Goal: Information Seeking & Learning: Learn about a topic

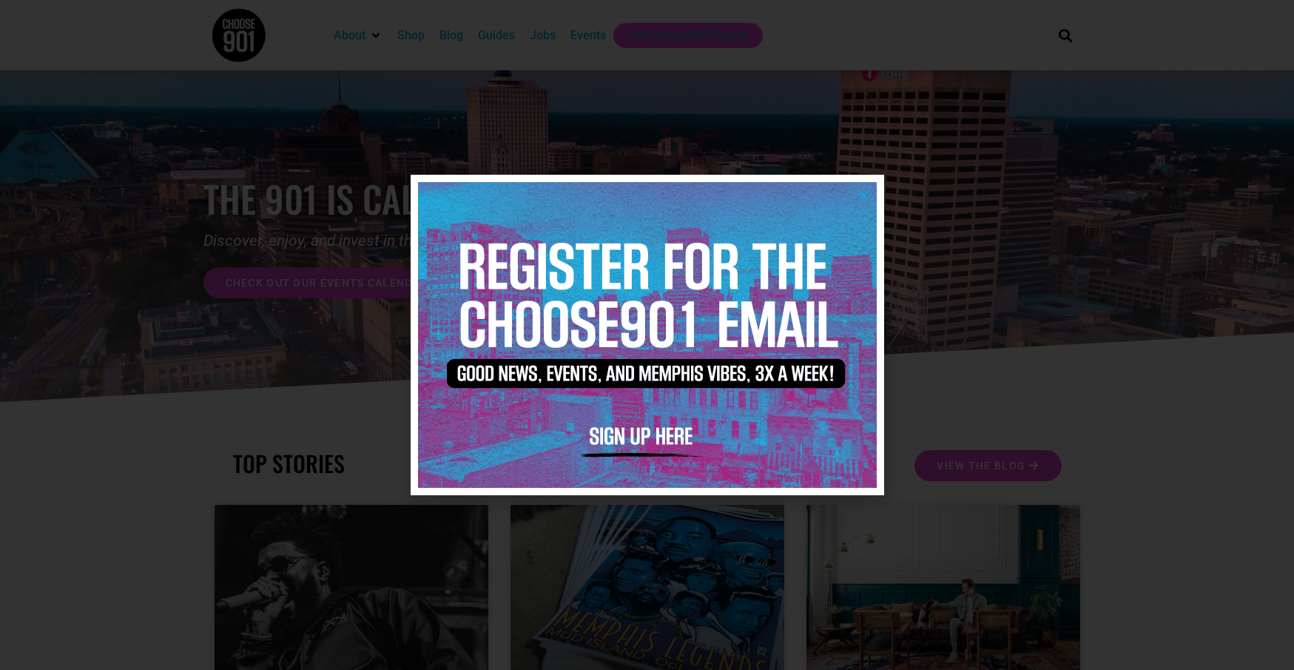
click at [868, 193] on icon "Close" at bounding box center [863, 194] width 11 height 11
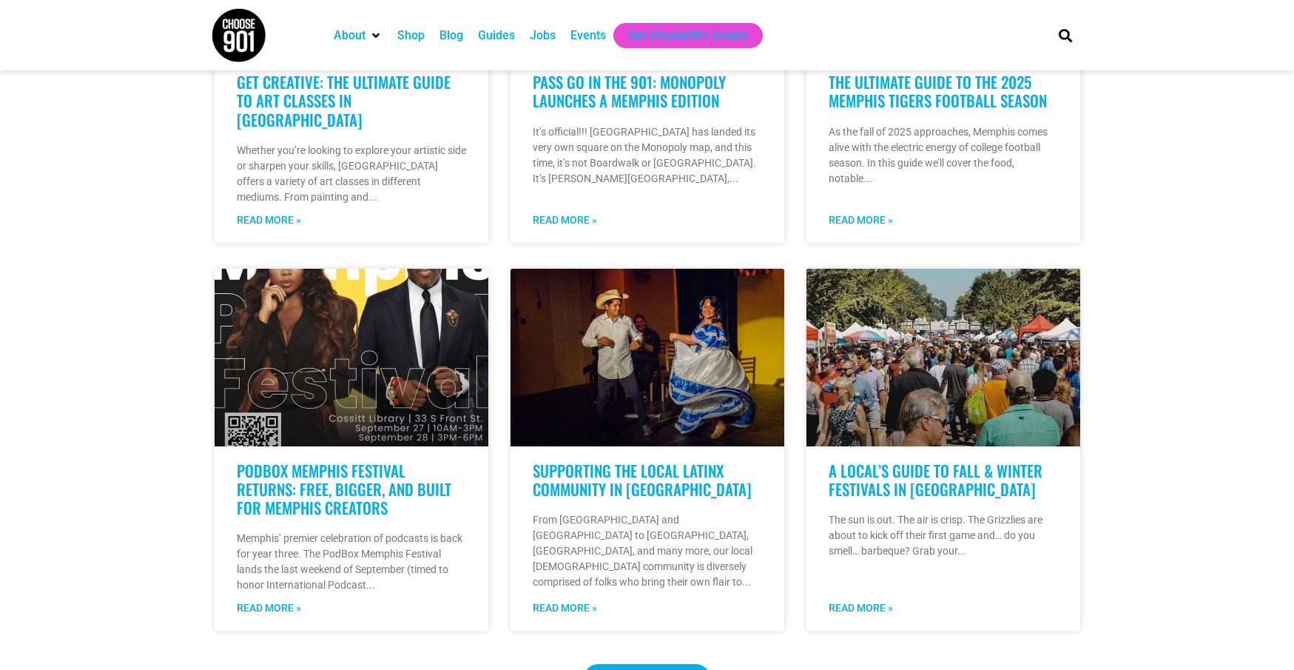
scroll to position [1014, 0]
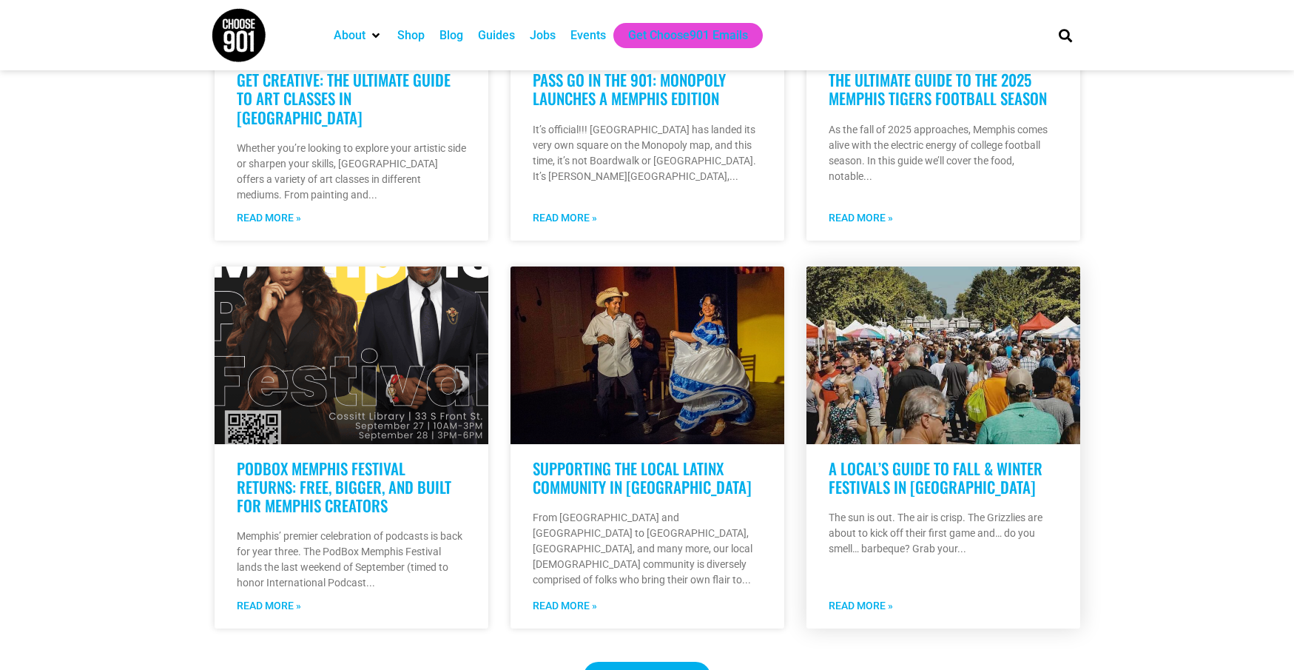
click at [874, 598] on link "Read More »" at bounding box center [861, 606] width 64 height 16
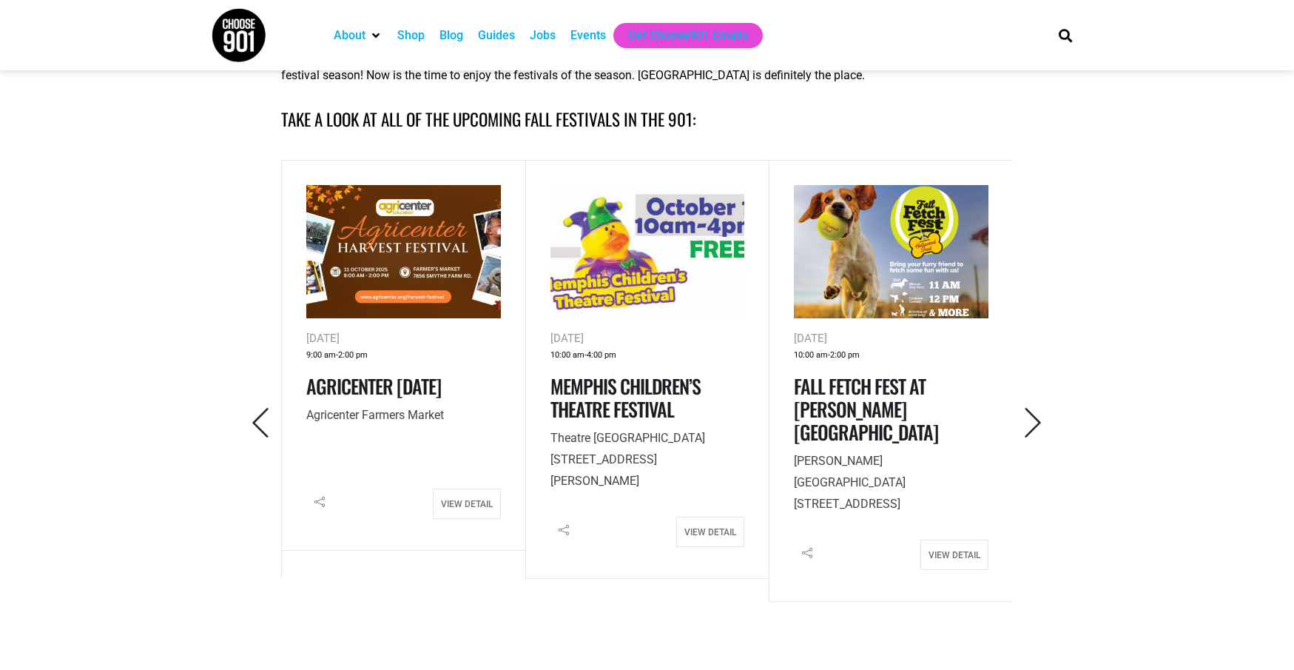
scroll to position [651, 0]
click at [1031, 421] on icon "Next" at bounding box center [1033, 423] width 30 height 30
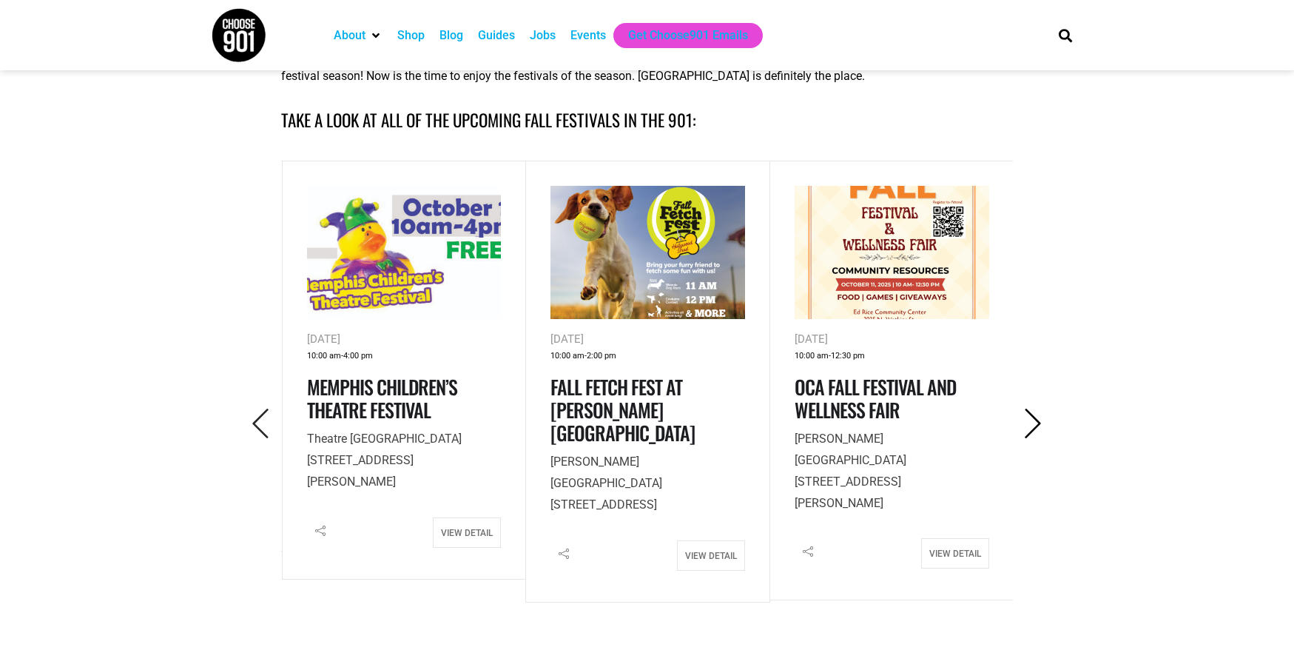
click at [1031, 421] on icon "Next" at bounding box center [1033, 423] width 30 height 30
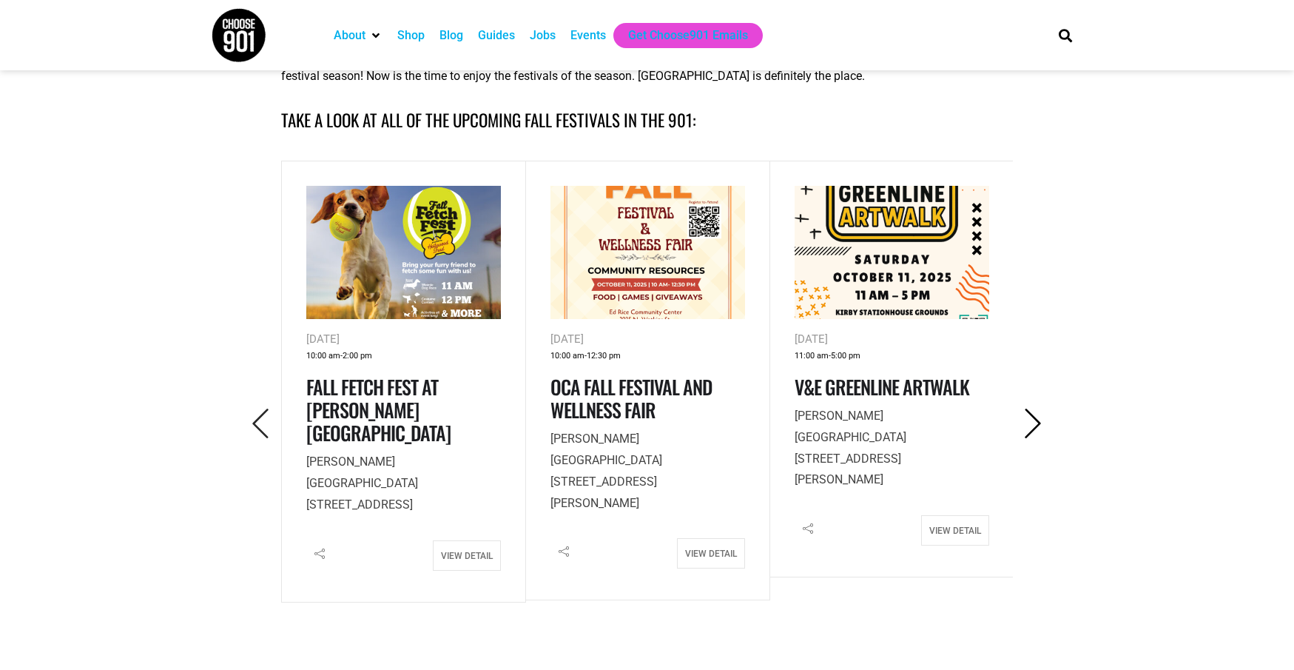
click at [1031, 421] on icon "Next" at bounding box center [1033, 423] width 30 height 30
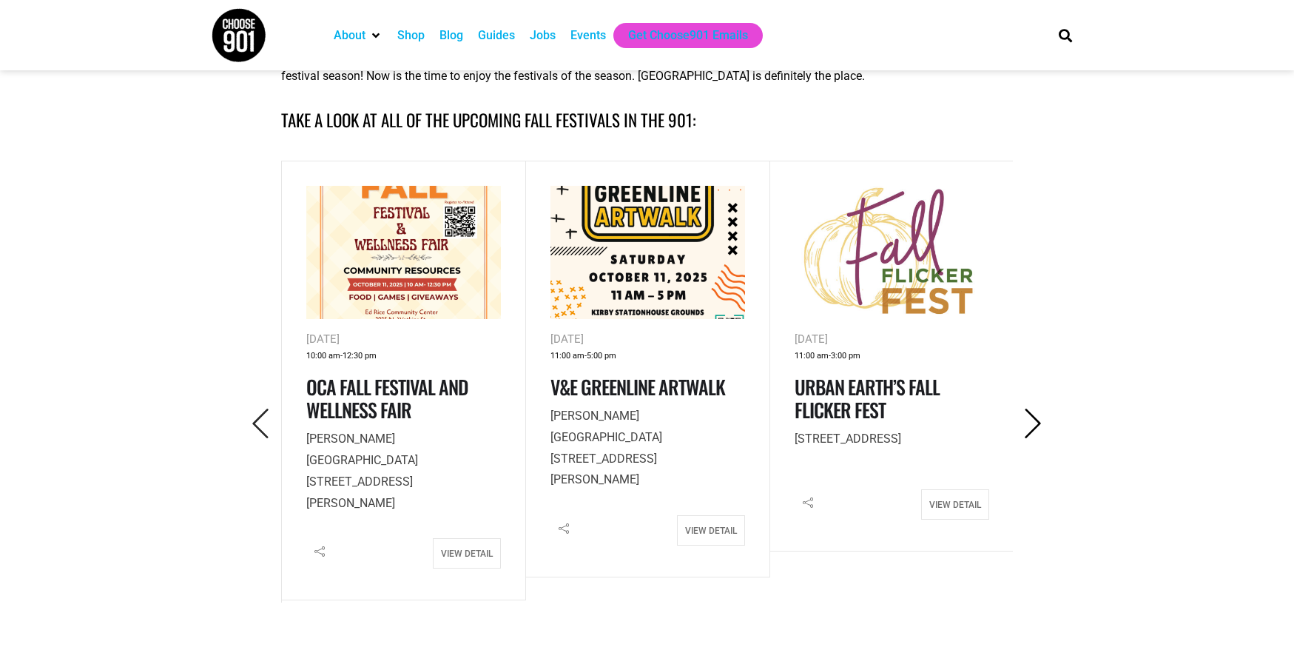
click at [1028, 419] on icon "Next" at bounding box center [1033, 423] width 30 height 30
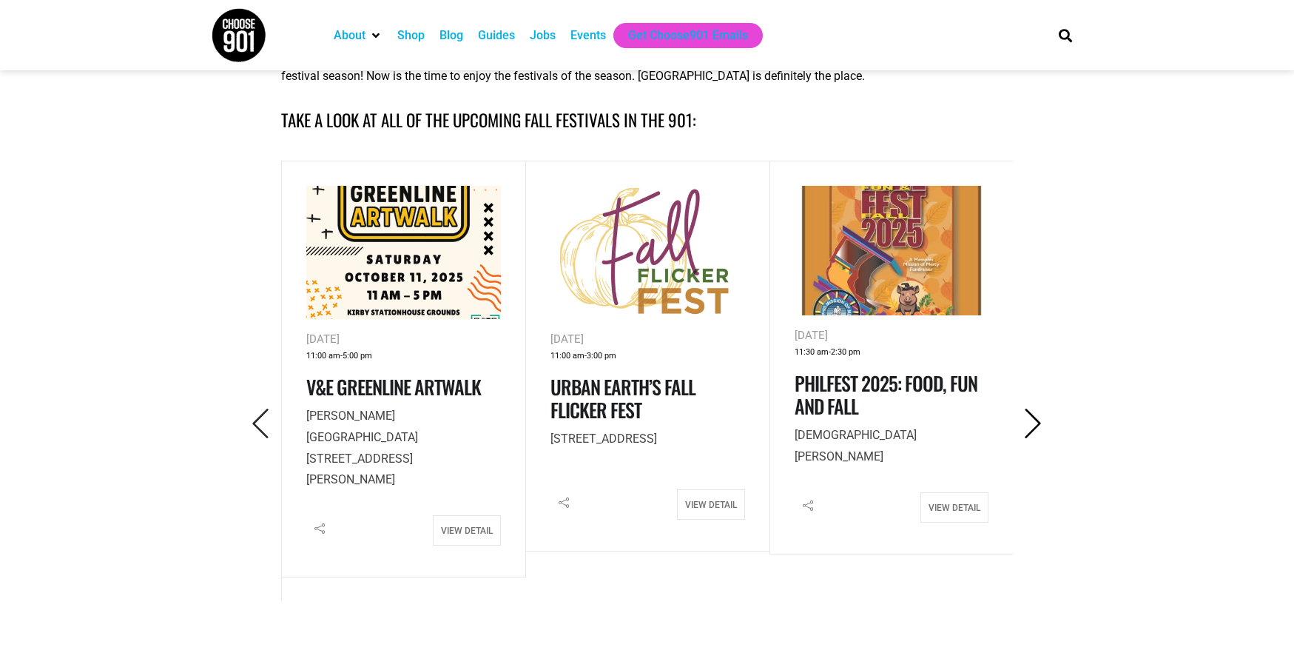
click at [1028, 419] on icon "Next" at bounding box center [1033, 423] width 30 height 30
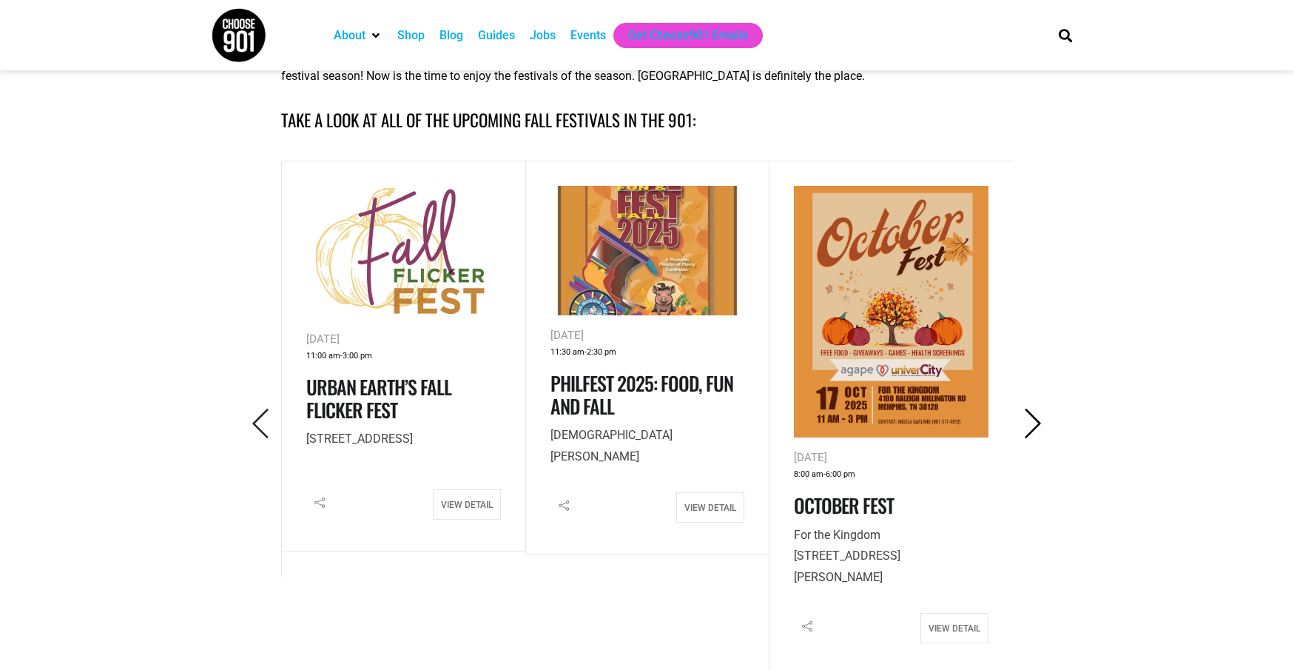
click at [1028, 419] on icon "Next" at bounding box center [1033, 423] width 30 height 30
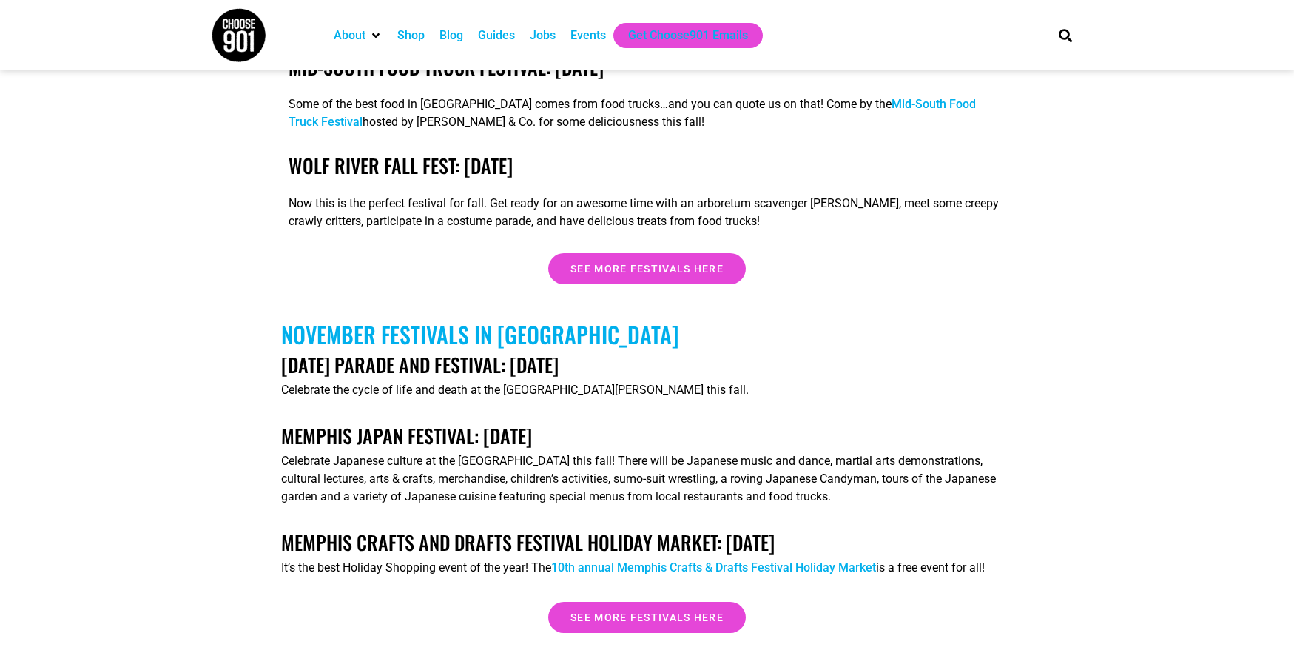
scroll to position [4400, 0]
